Goal: Task Accomplishment & Management: Manage account settings

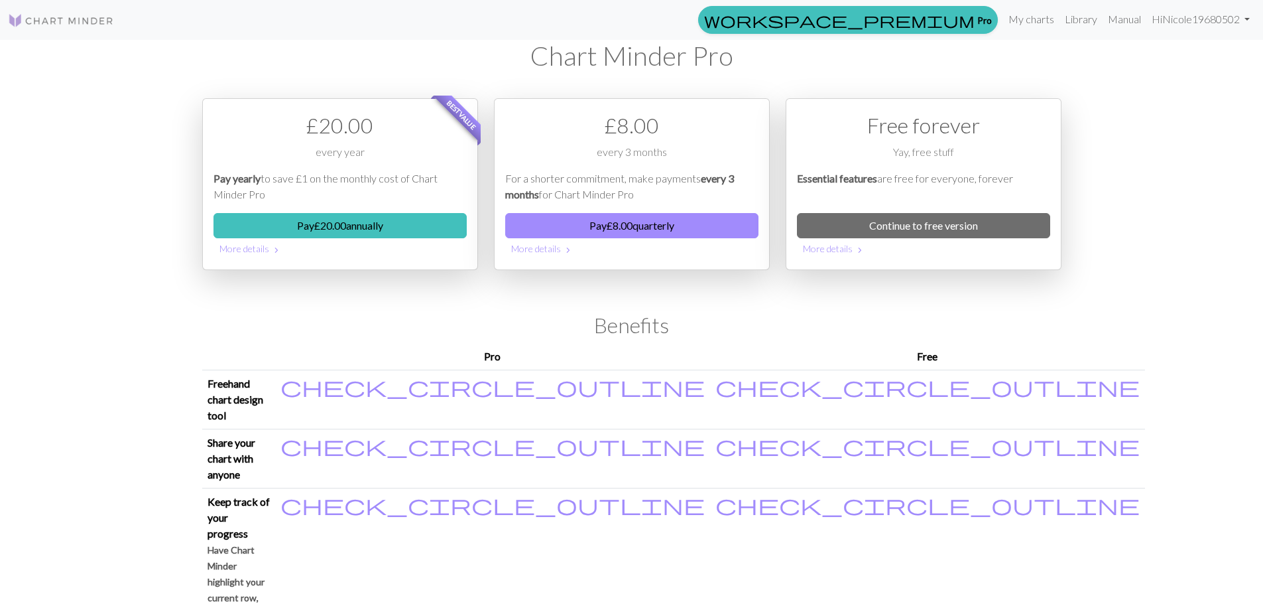
scroll to position [1543, 0]
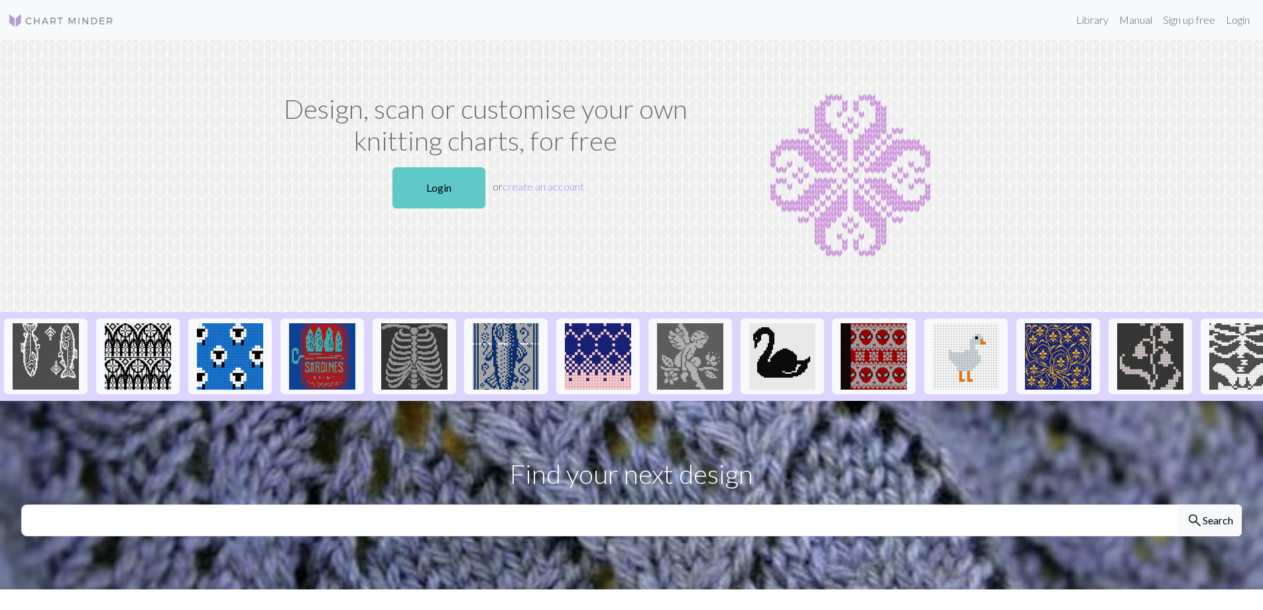
click at [459, 182] on link "Login" at bounding box center [439, 187] width 93 height 41
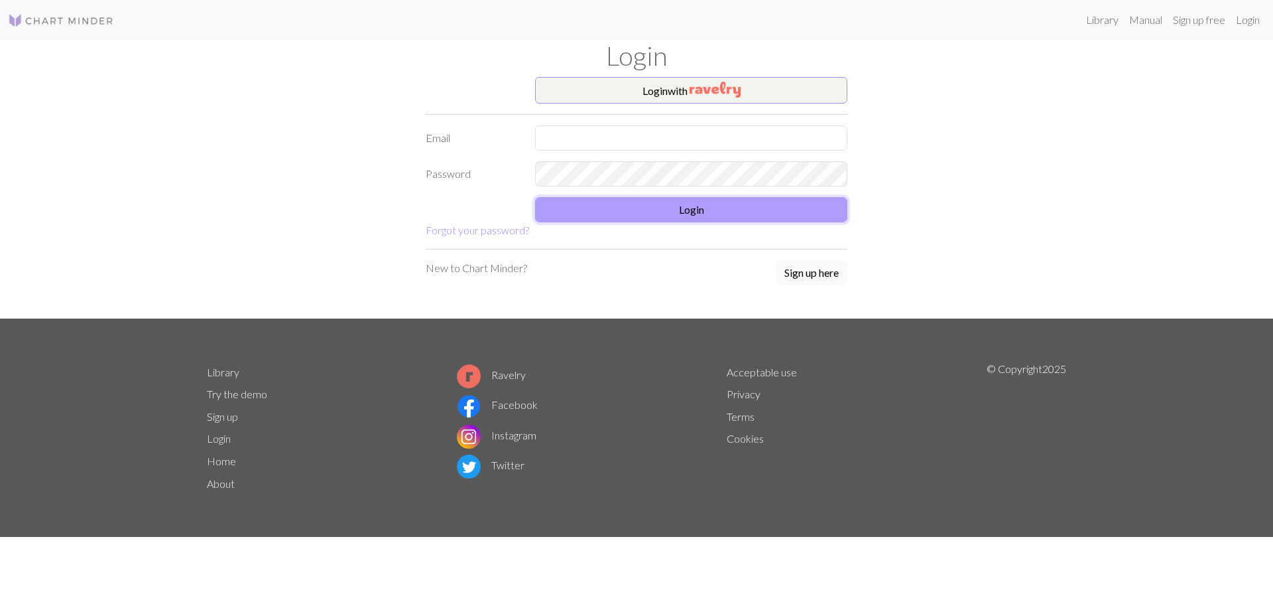
click at [618, 216] on button "Login" at bounding box center [691, 209] width 312 height 25
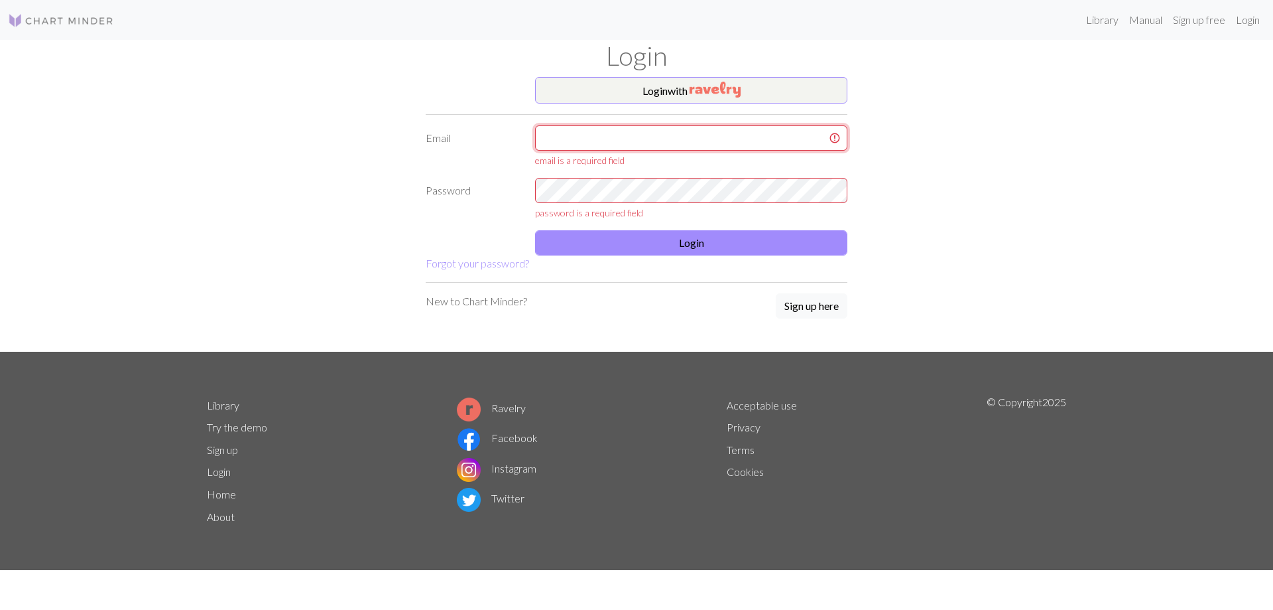
click at [604, 146] on input "text" at bounding box center [691, 137] width 312 height 25
type input "nicole.b.anderson@gmail.com"
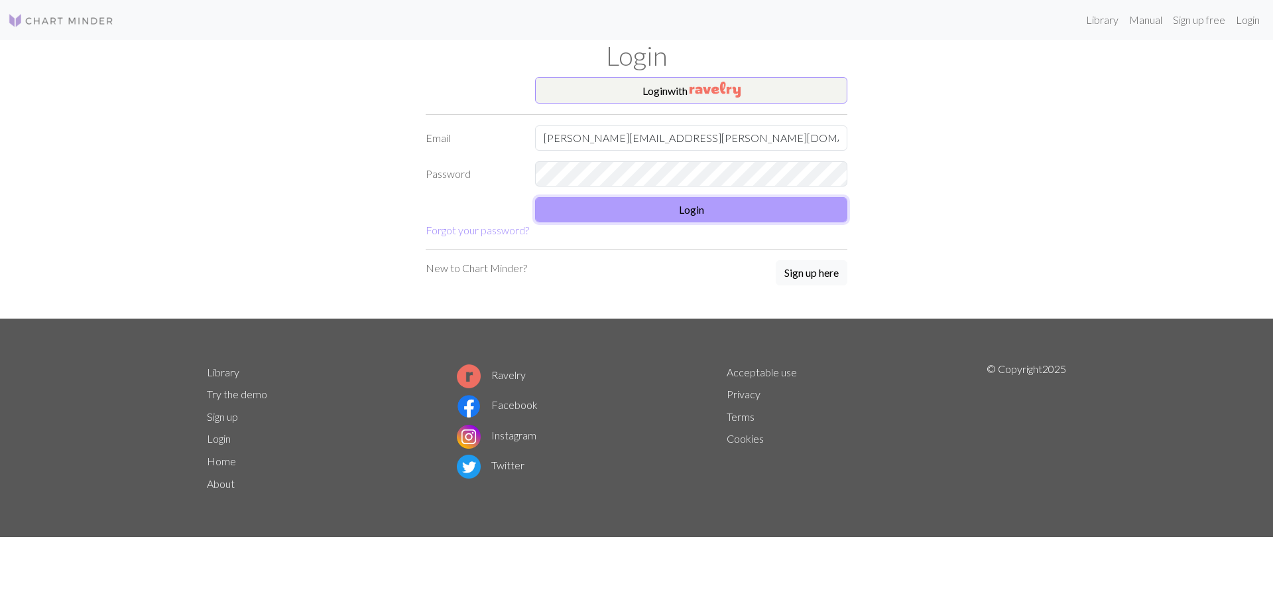
click at [696, 200] on button "Login" at bounding box center [691, 209] width 312 height 25
